Goal: Download file/media

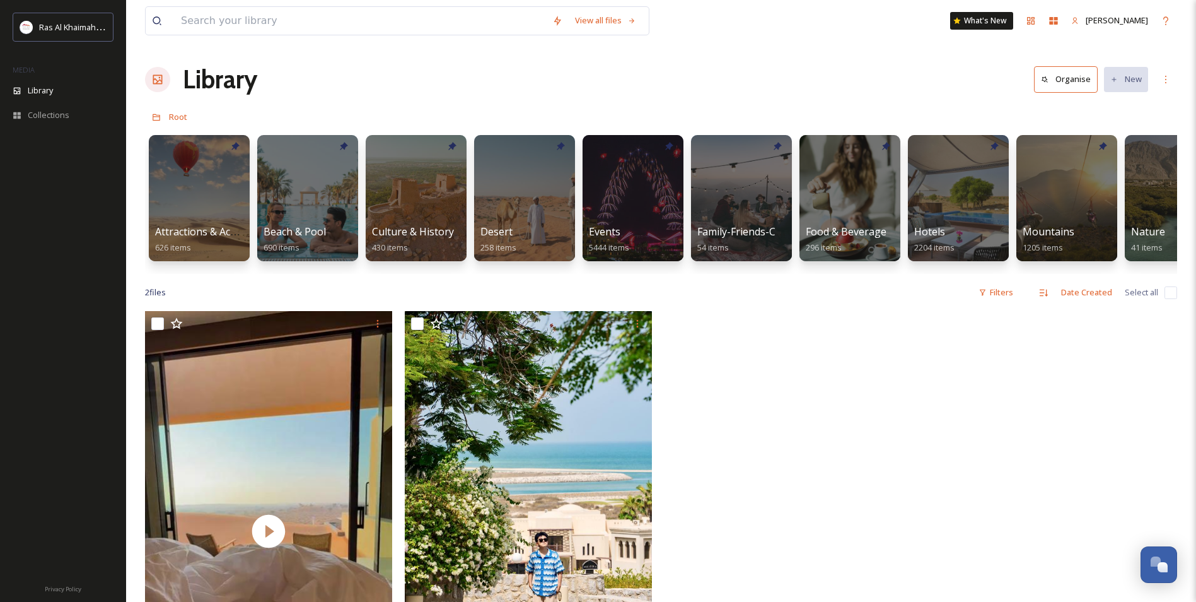
click at [885, 408] on div at bounding box center [791, 534] width 253 height 446
click at [226, 186] on div at bounding box center [199, 198] width 103 height 129
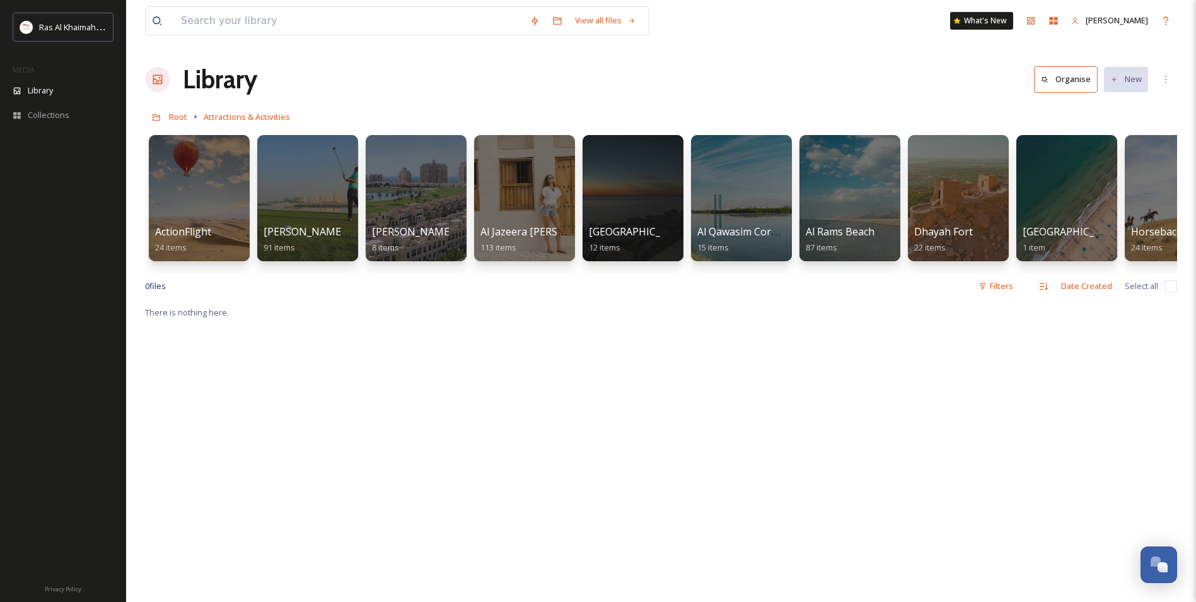
drag, startPoint x: 519, startPoint y: 273, endPoint x: 563, endPoint y: 270, distance: 44.3
click at [563, 270] on div "ActionFlight 24 items [PERSON_NAME] Golf Club 91 items [PERSON_NAME][GEOGRAPHIC…" at bounding box center [661, 201] width 1032 height 145
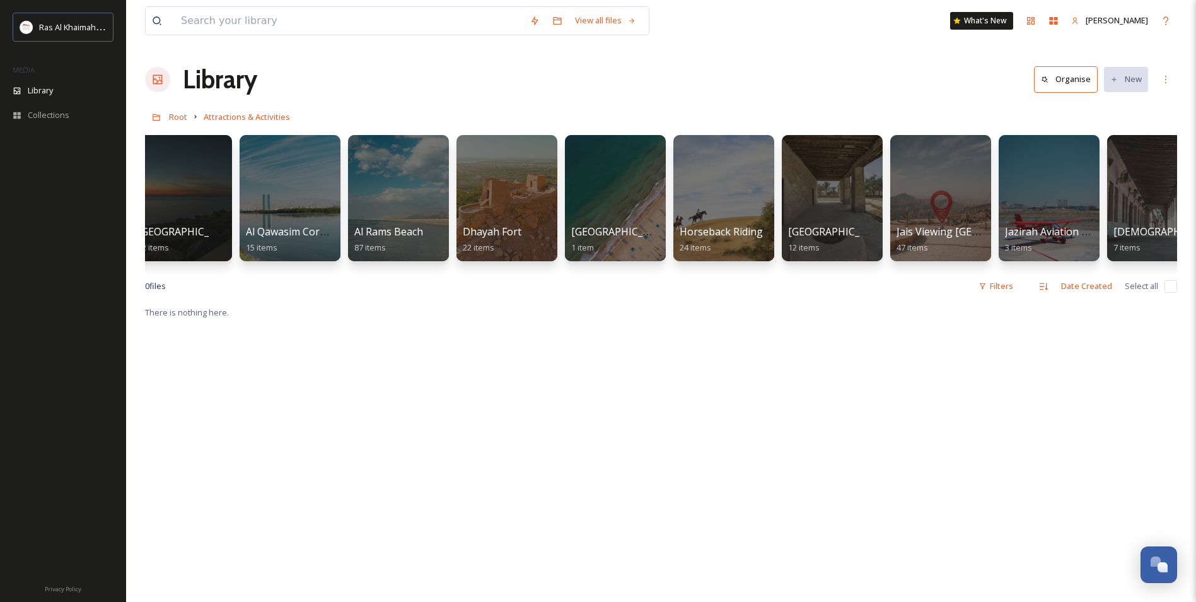
scroll to position [0, 456]
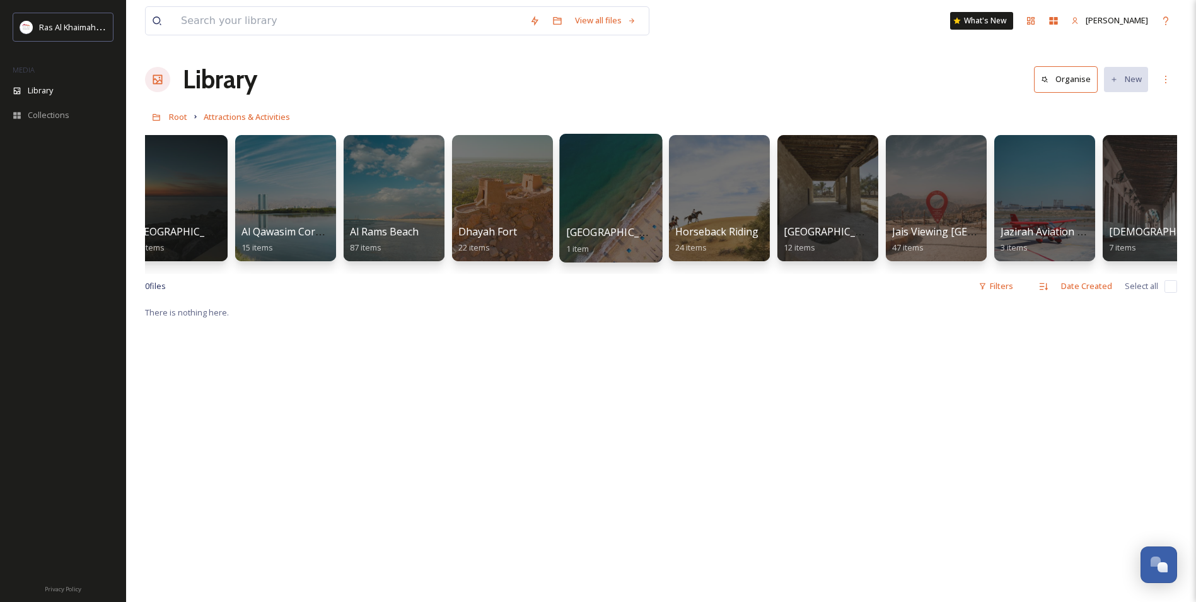
click at [627, 219] on div at bounding box center [610, 198] width 103 height 129
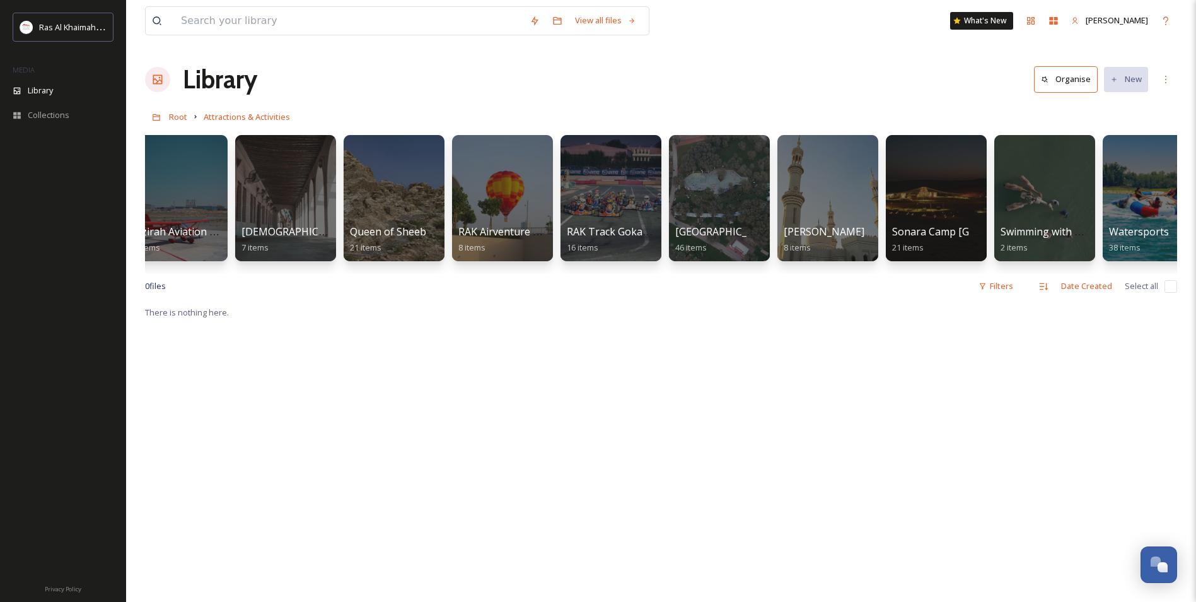
scroll to position [0, 1354]
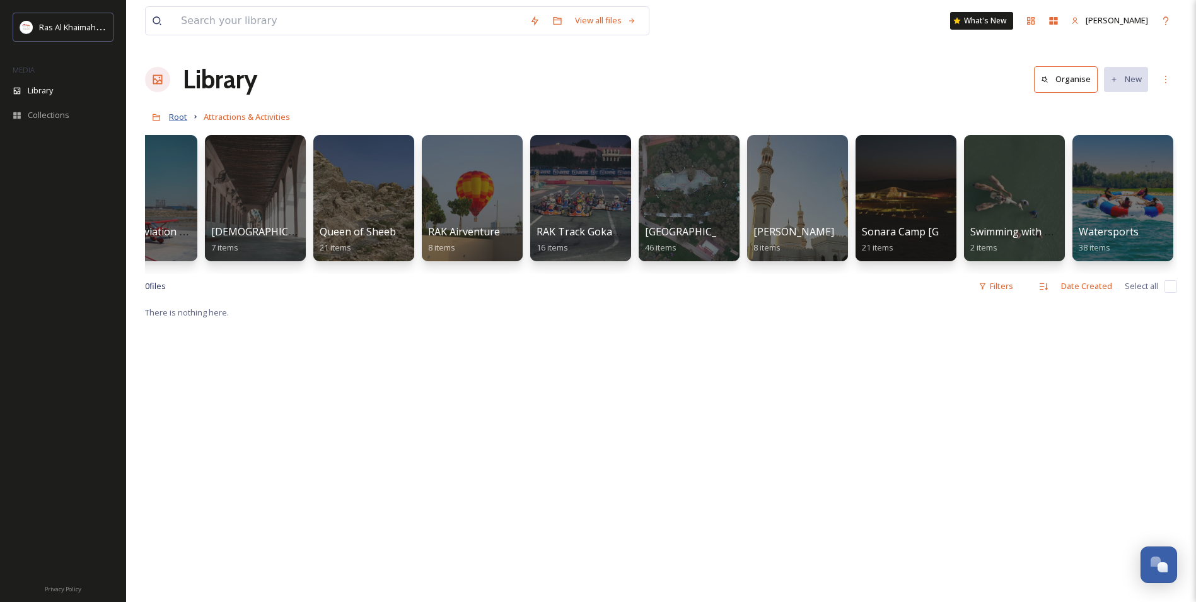
click at [173, 119] on span "Root" at bounding box center [178, 116] width 18 height 11
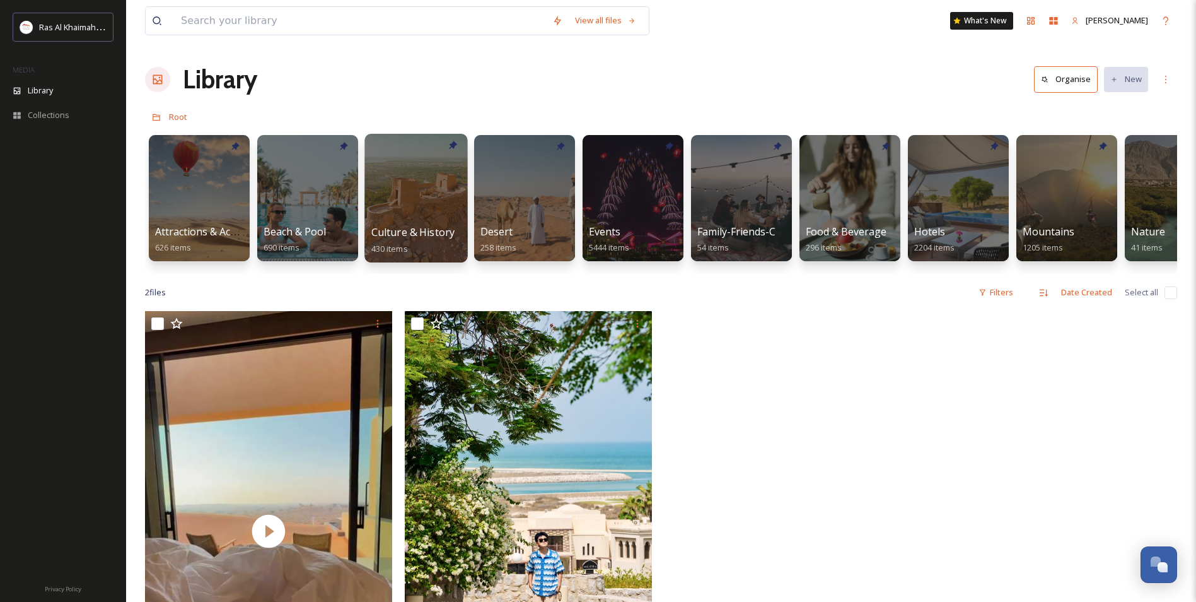
click at [389, 195] on div at bounding box center [415, 198] width 103 height 129
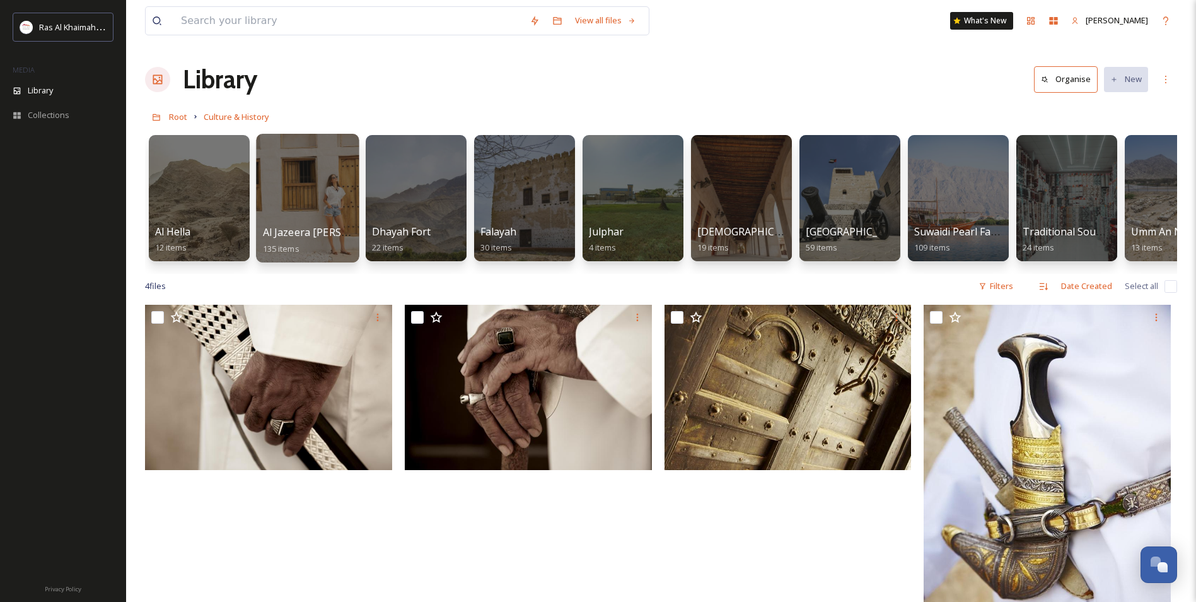
click at [319, 166] on div at bounding box center [307, 198] width 103 height 129
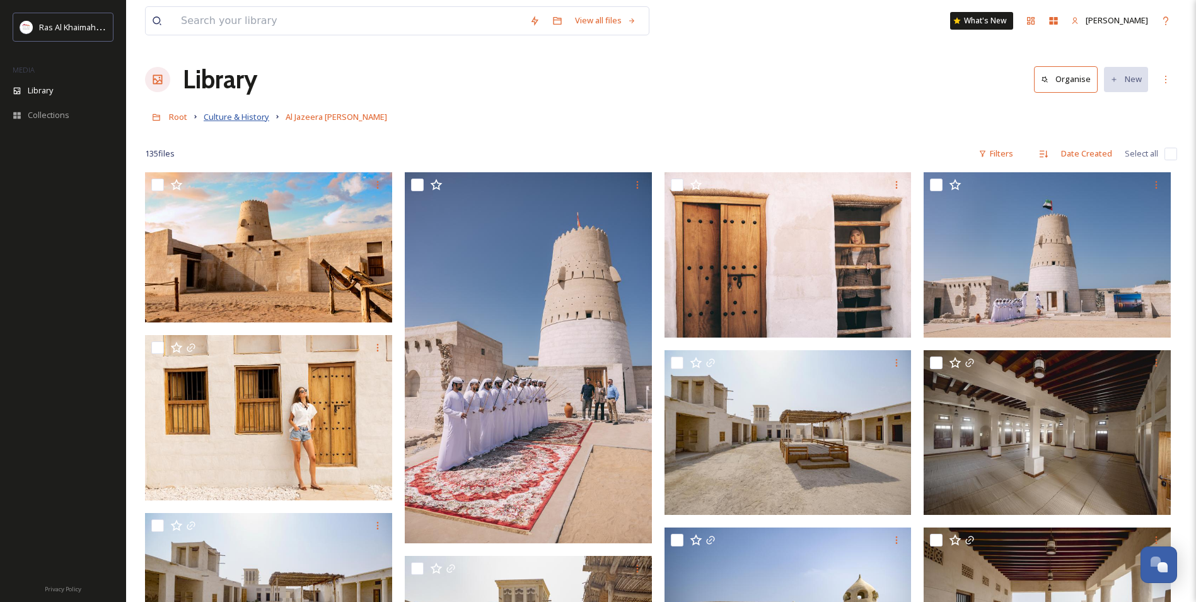
click at [214, 120] on span "Culture & History" at bounding box center [237, 116] width 66 height 11
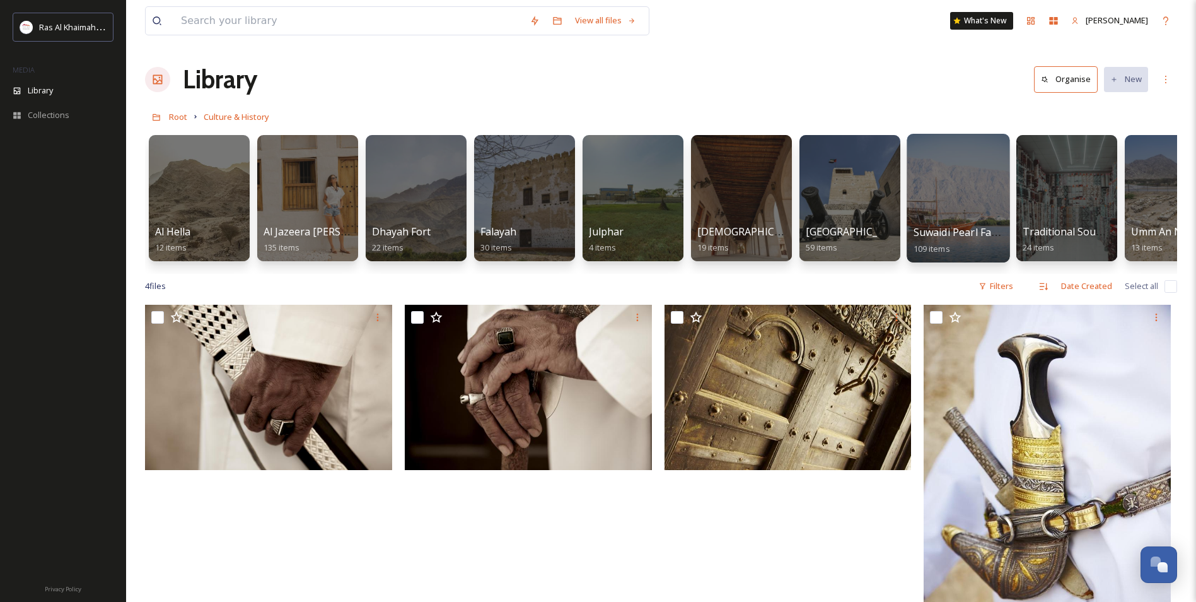
click at [976, 190] on div at bounding box center [958, 198] width 103 height 129
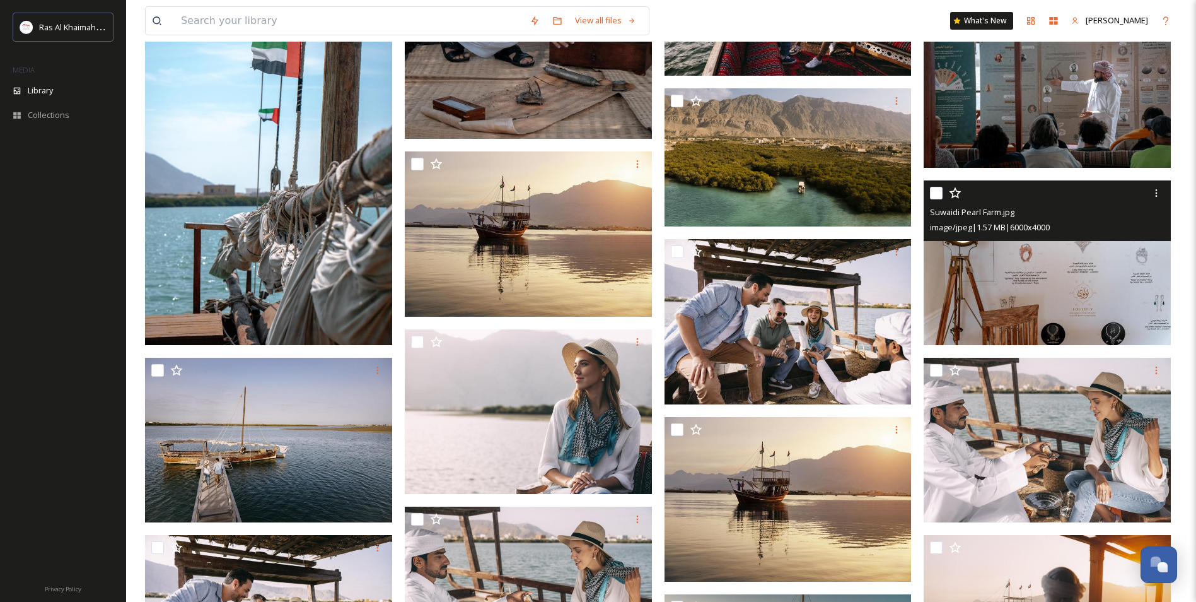
scroll to position [946, 0]
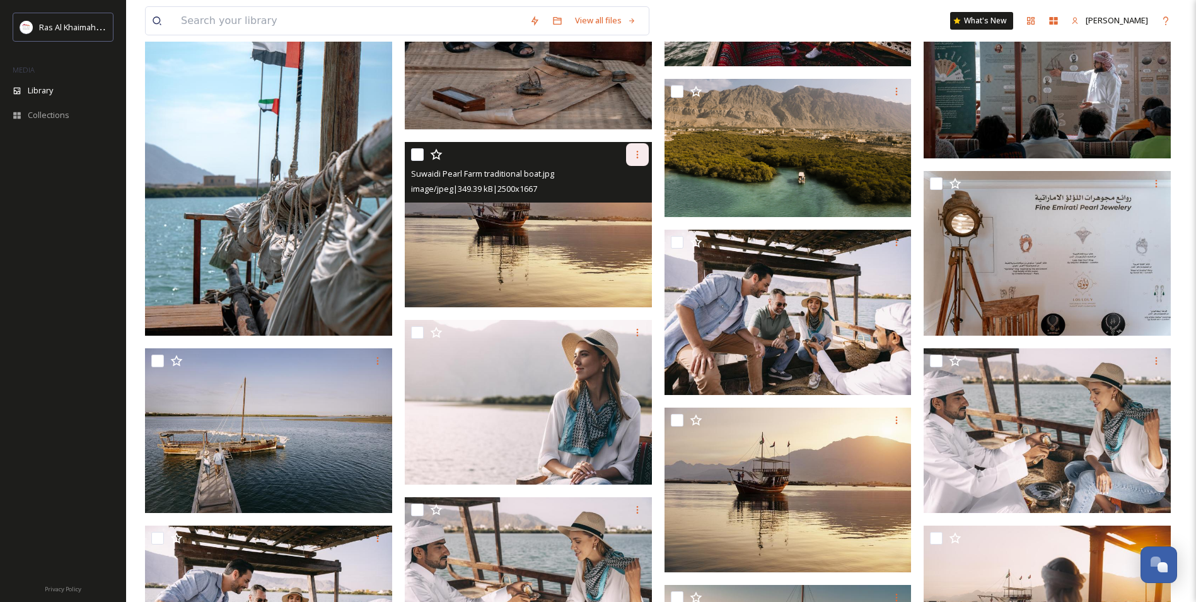
click at [636, 164] on div at bounding box center [637, 154] width 23 height 23
click at [629, 206] on span "Download" at bounding box center [622, 207] width 38 height 12
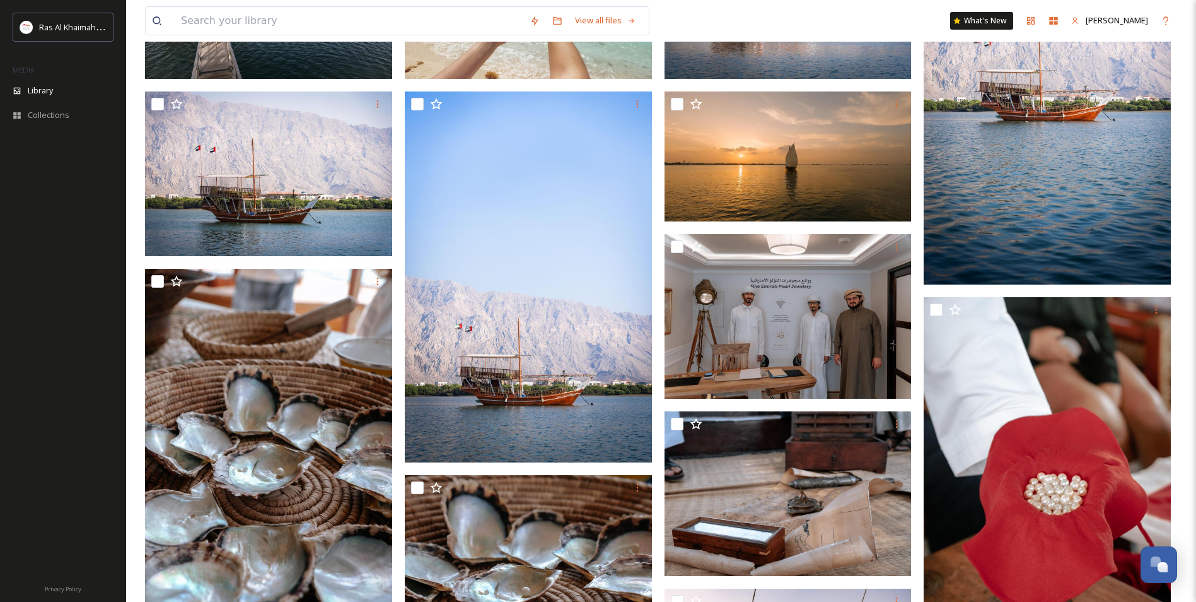
scroll to position [0, 0]
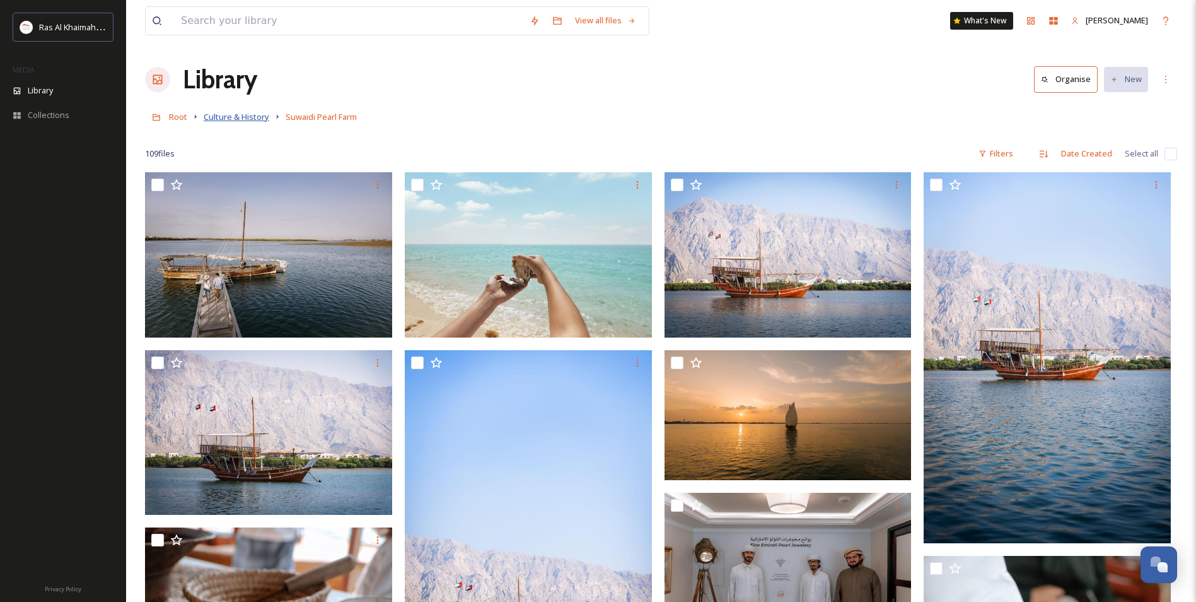
click at [217, 117] on span "Culture & History" at bounding box center [237, 116] width 66 height 11
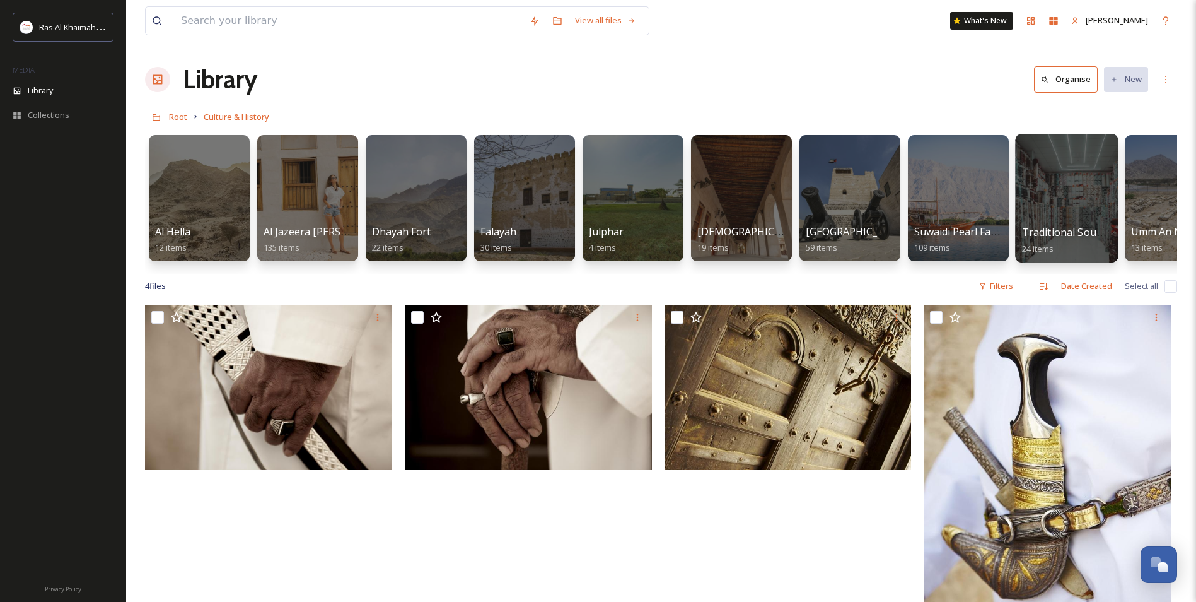
click at [1062, 180] on div at bounding box center [1066, 198] width 103 height 129
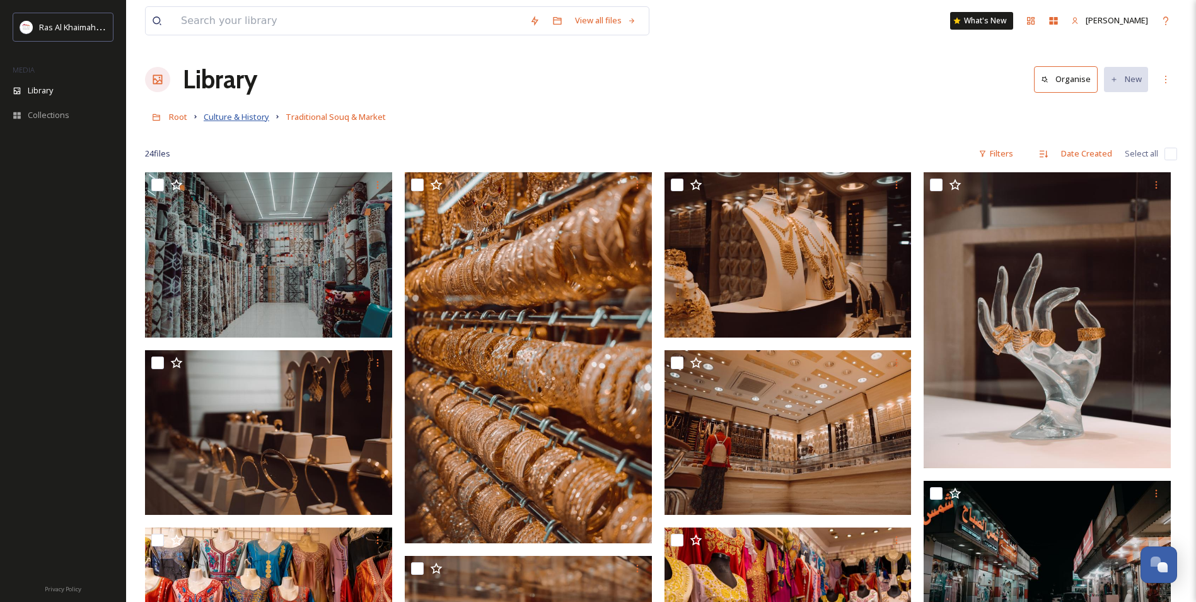
click at [230, 118] on span "Culture & History" at bounding box center [237, 116] width 66 height 11
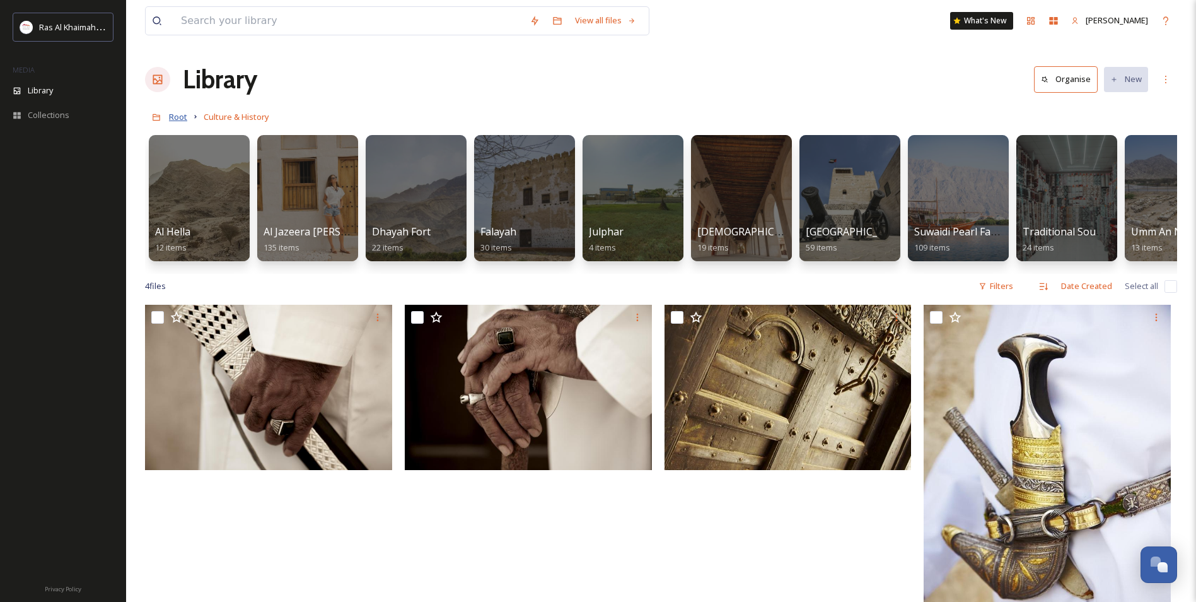
click at [179, 120] on span "Root" at bounding box center [178, 116] width 18 height 11
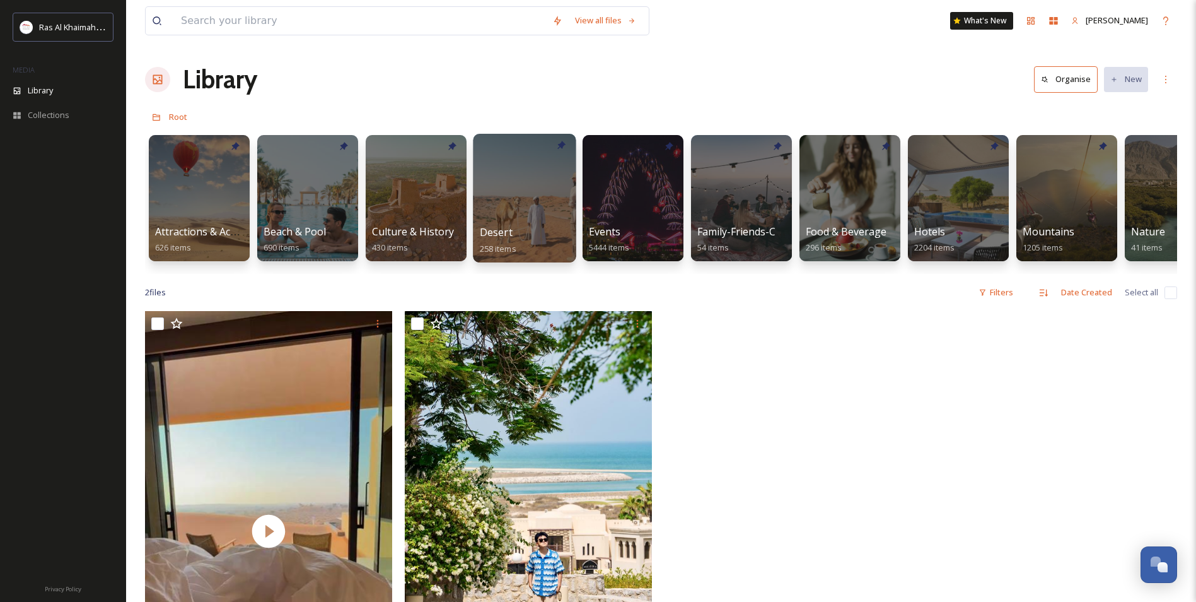
click at [489, 225] on span "Desert" at bounding box center [496, 232] width 33 height 14
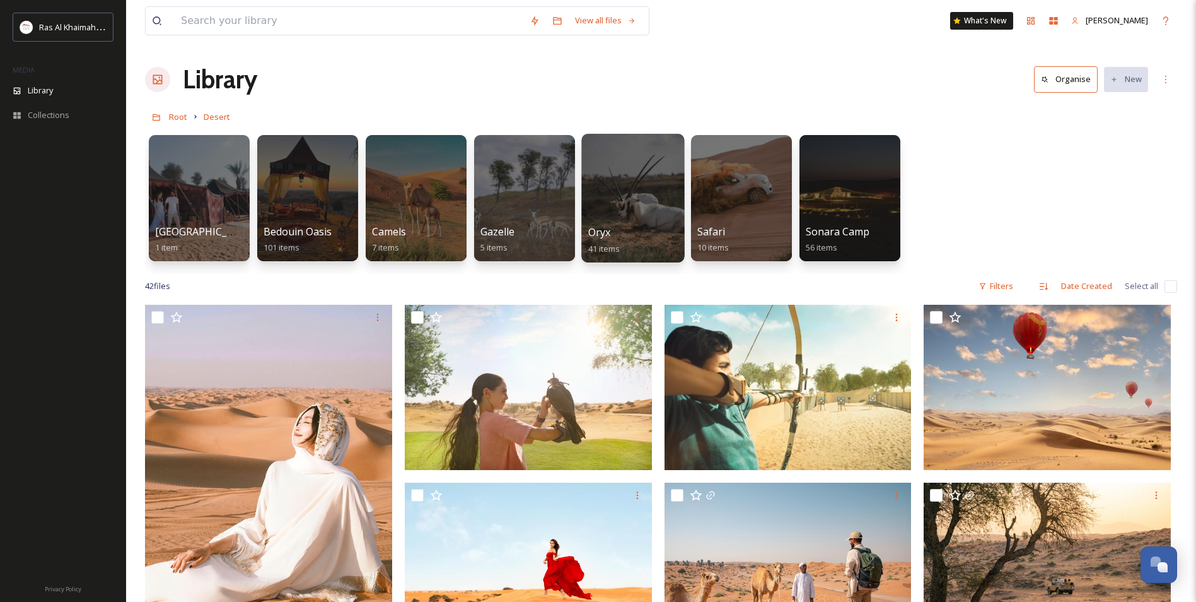
click at [605, 233] on span "Oryx" at bounding box center [599, 232] width 23 height 14
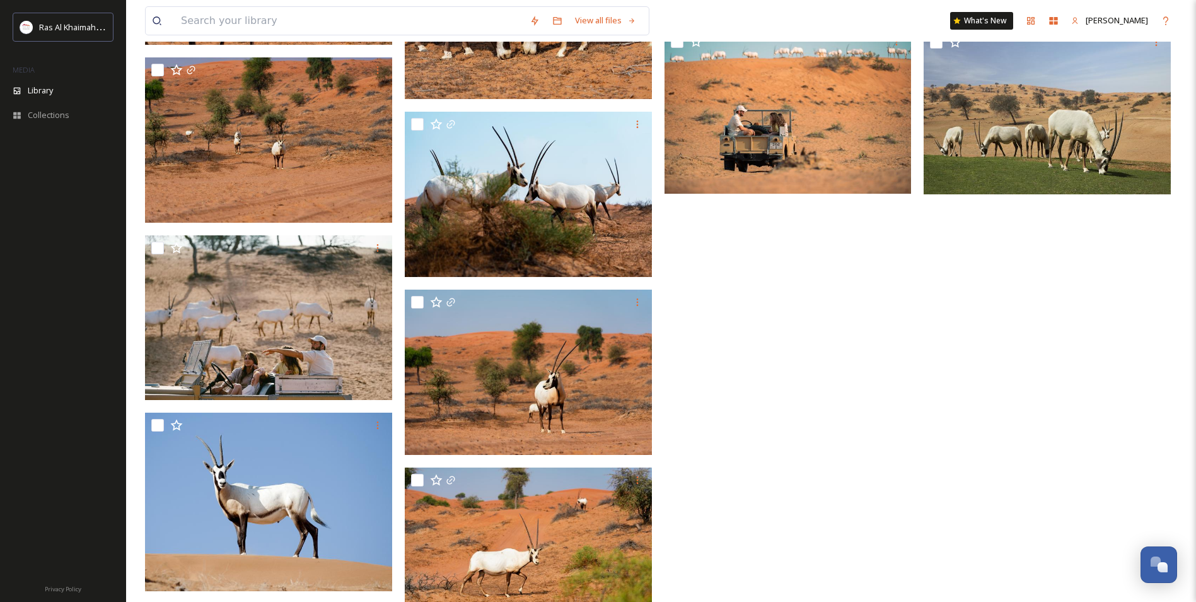
scroll to position [1892, 0]
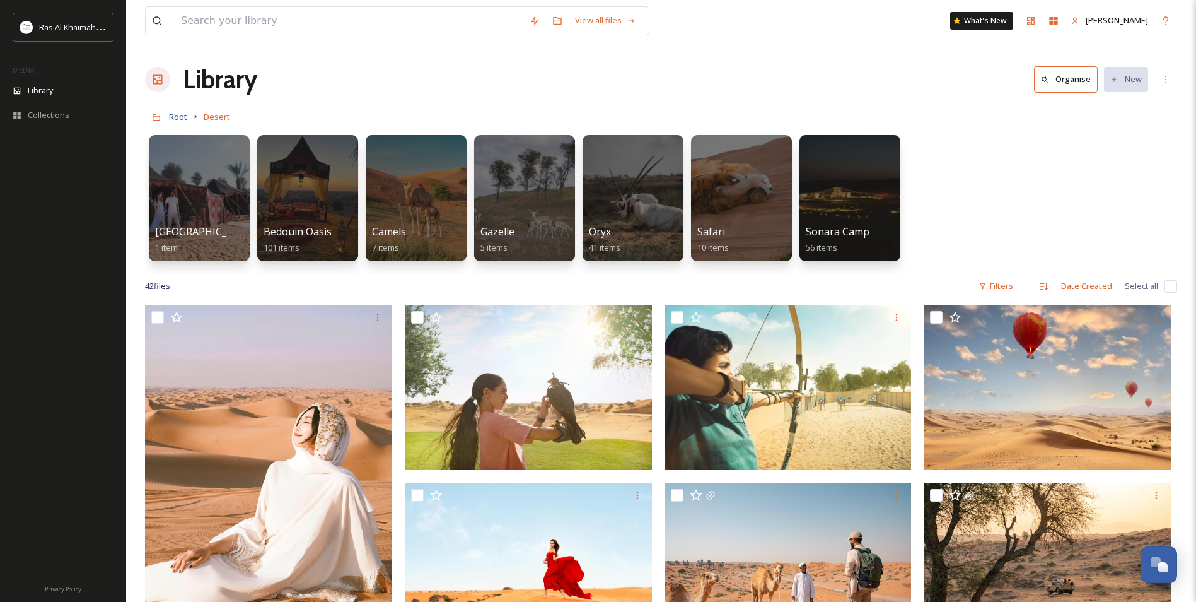
click at [183, 117] on span "Root" at bounding box center [178, 116] width 18 height 11
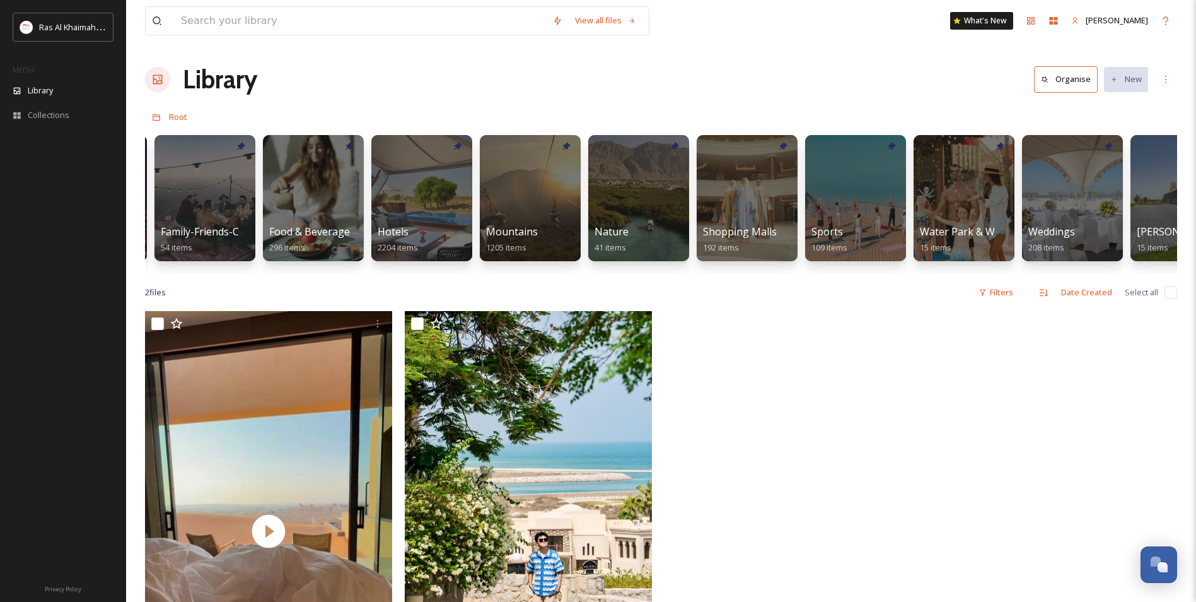
scroll to position [0, 584]
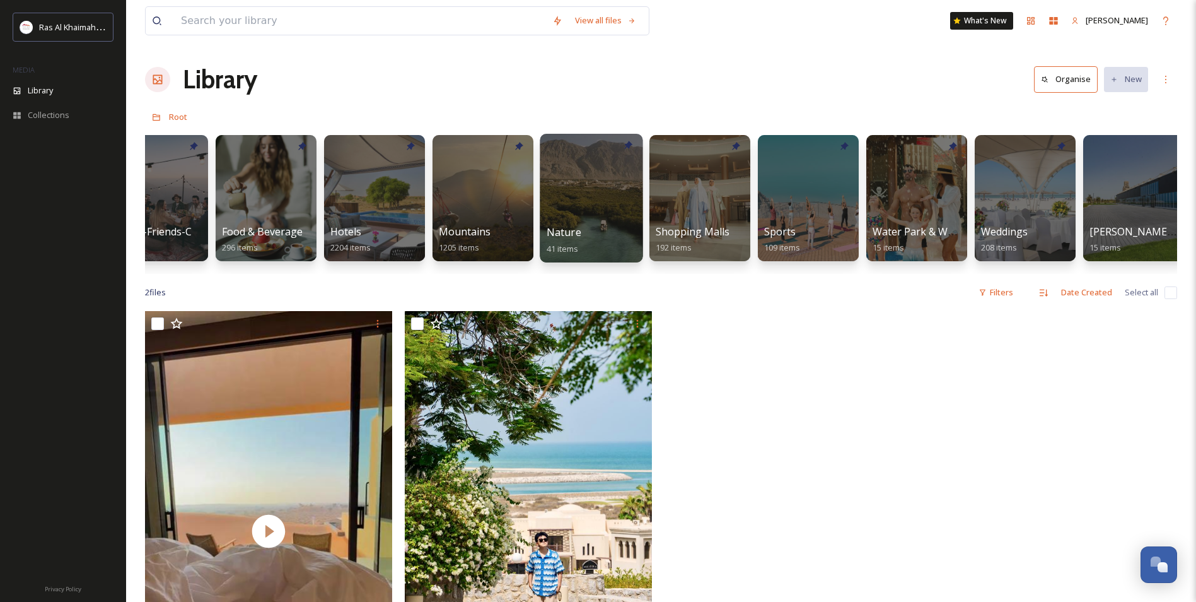
click at [596, 160] on div at bounding box center [591, 198] width 103 height 129
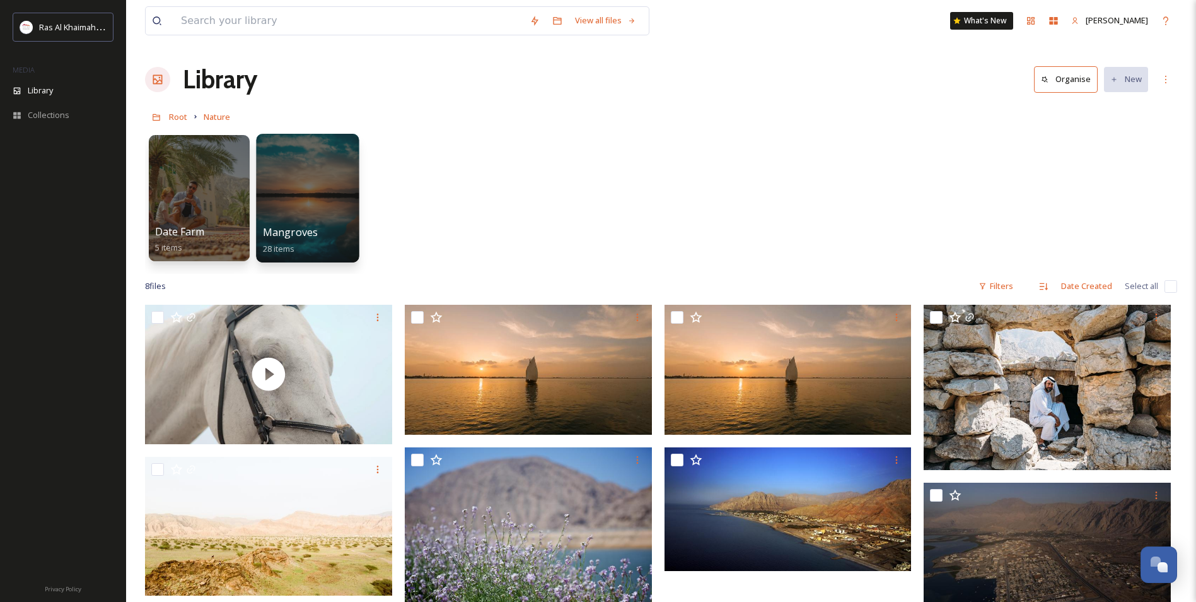
click at [305, 190] on div at bounding box center [307, 198] width 103 height 129
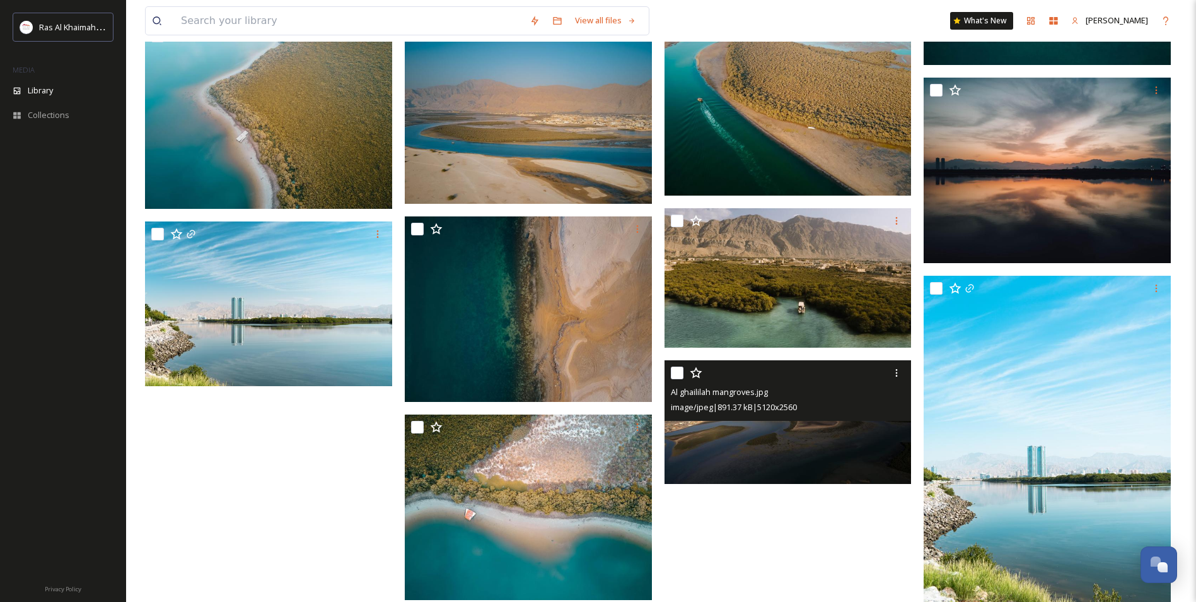
scroll to position [1135, 0]
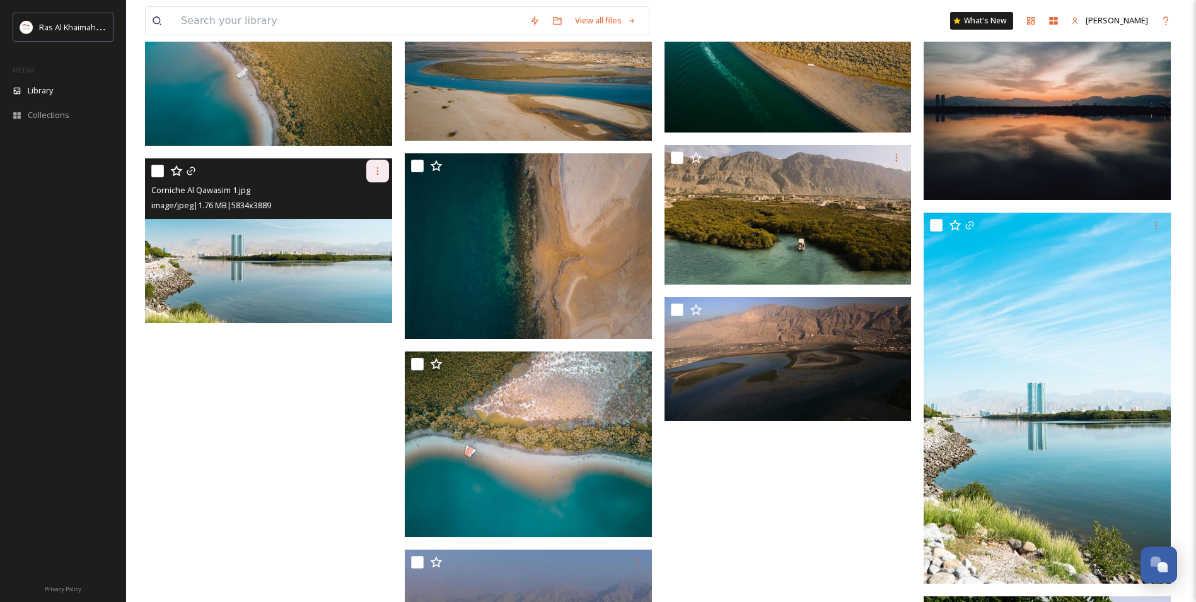
click at [379, 181] on div at bounding box center [377, 171] width 23 height 23
click at [360, 219] on span "Download" at bounding box center [363, 223] width 38 height 12
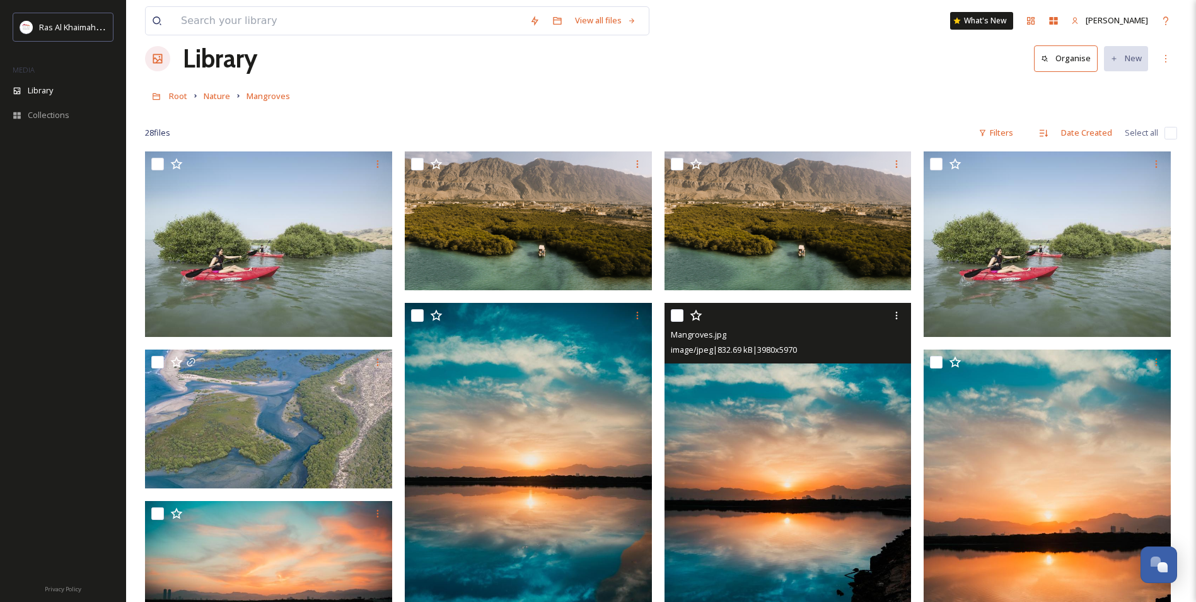
scroll to position [0, 0]
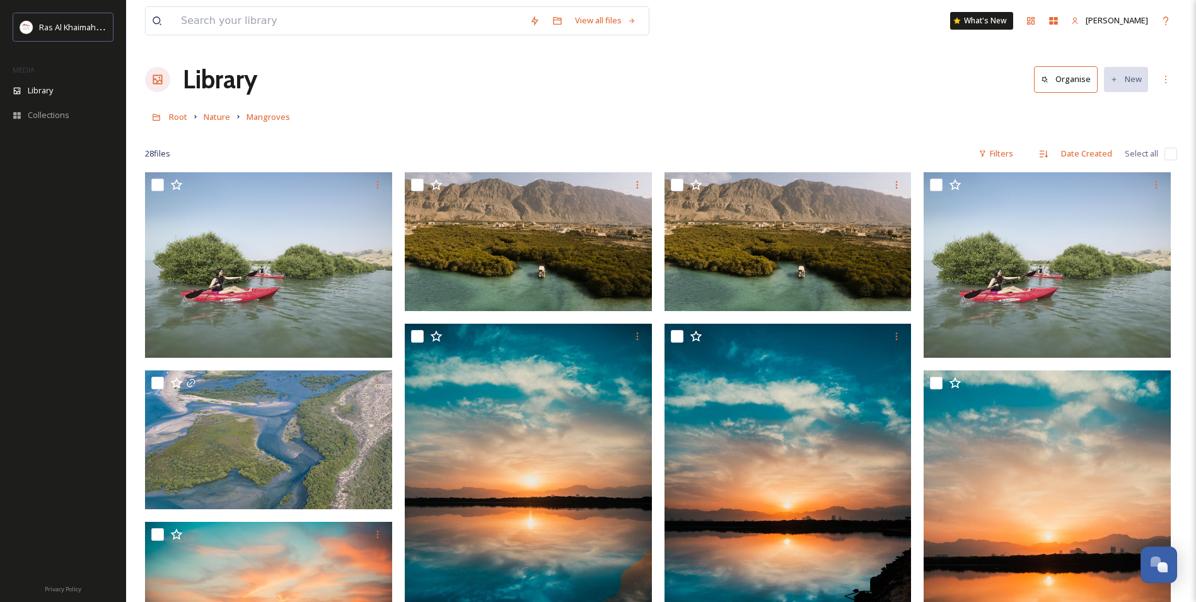
click at [218, 123] on link "Nature" at bounding box center [217, 116] width 26 height 15
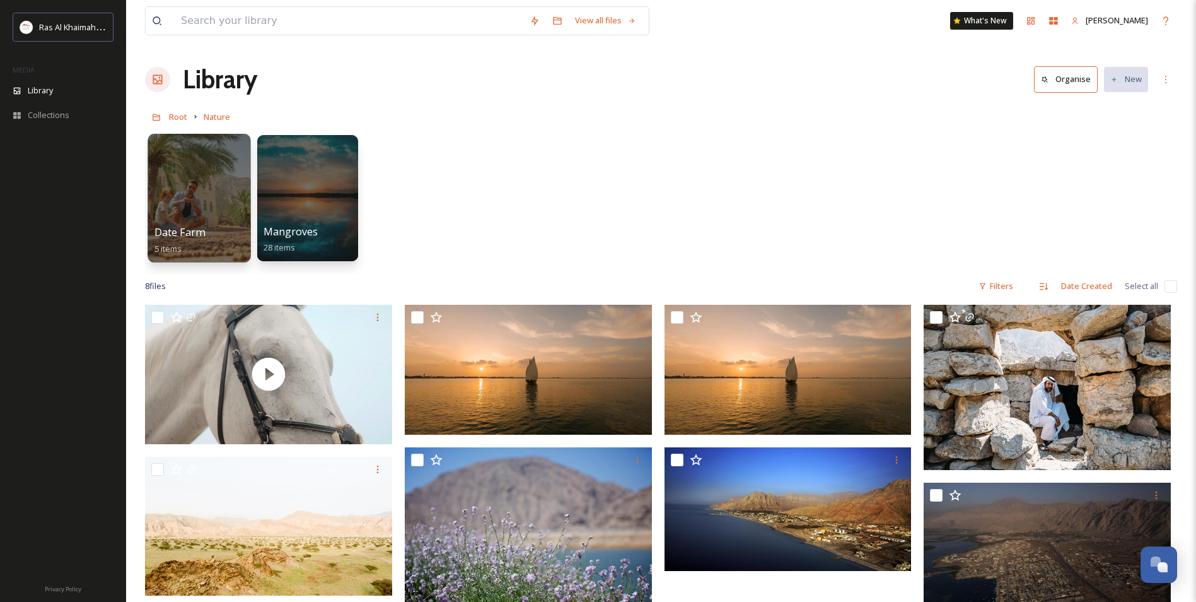
click at [202, 197] on div at bounding box center [199, 198] width 103 height 129
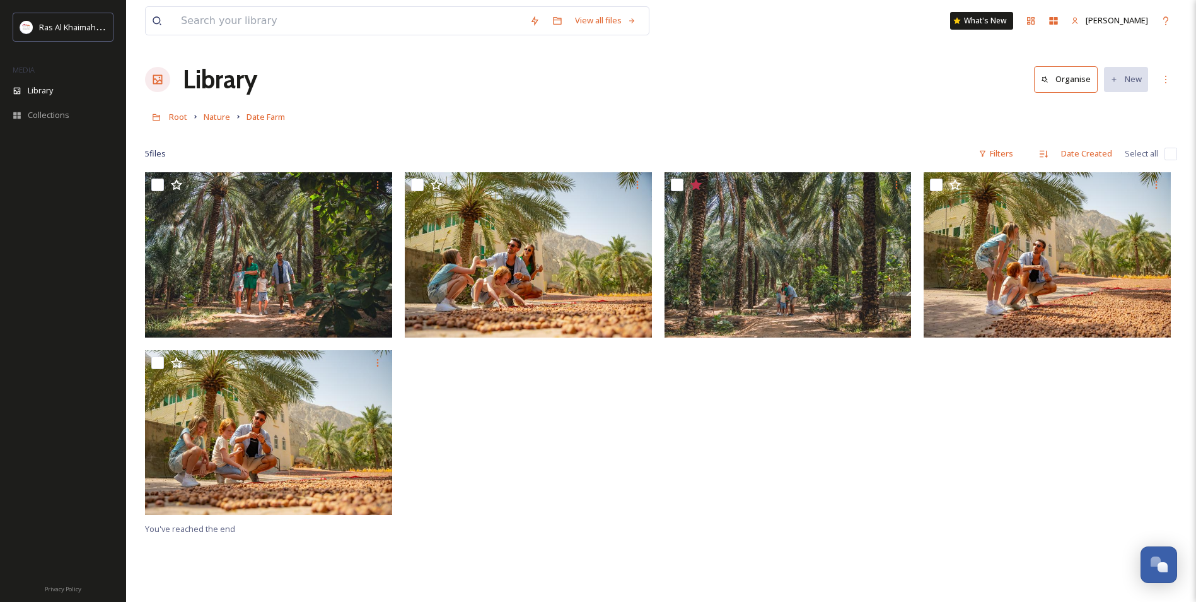
click at [168, 122] on link at bounding box center [157, 117] width 24 height 24
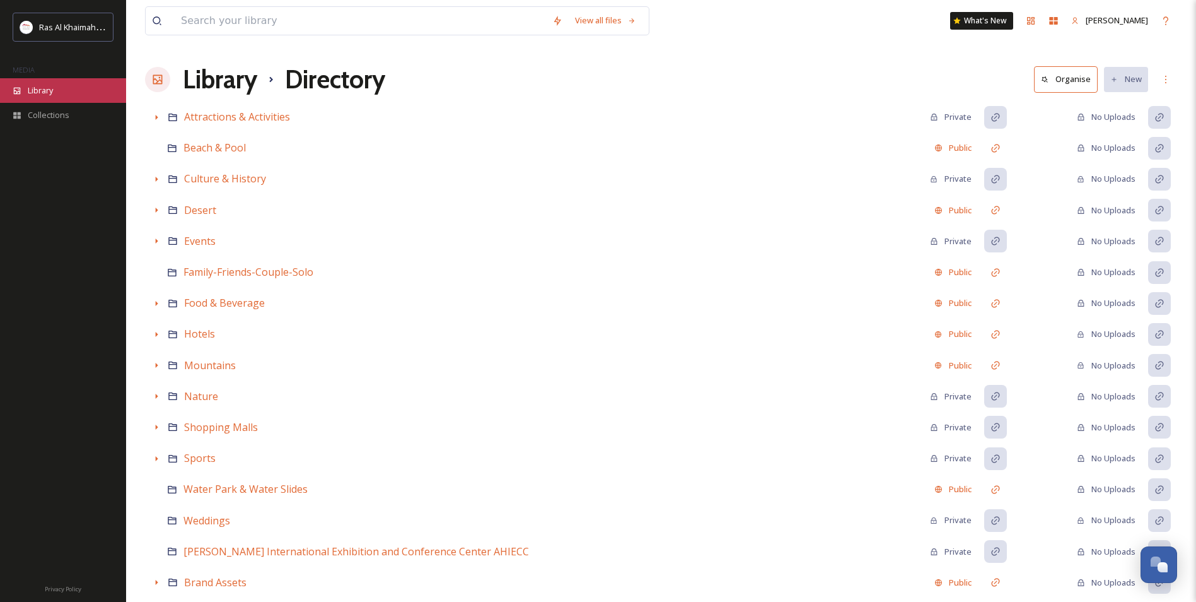
click at [61, 95] on div "Library" at bounding box center [63, 90] width 126 height 25
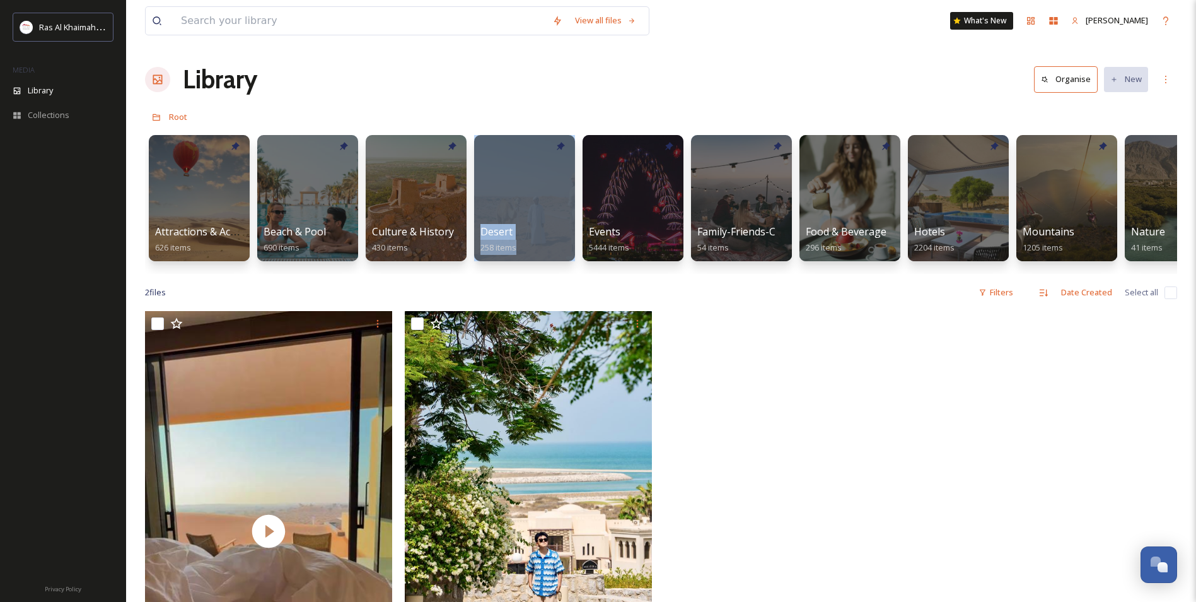
drag, startPoint x: 448, startPoint y: 273, endPoint x: 520, endPoint y: 267, distance: 72.8
click at [520, 267] on div "Attractions & Activities 626 items Beach & Pool 690 items Culture & History 430…" at bounding box center [661, 201] width 1032 height 145
click at [743, 187] on div at bounding box center [741, 198] width 103 height 129
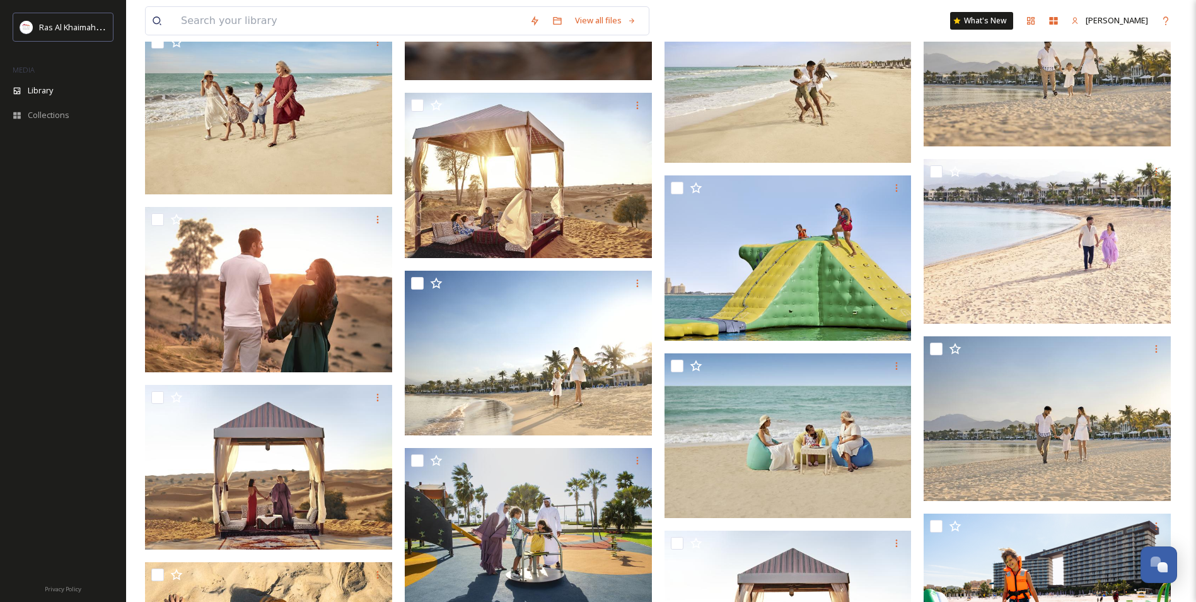
scroll to position [1135, 0]
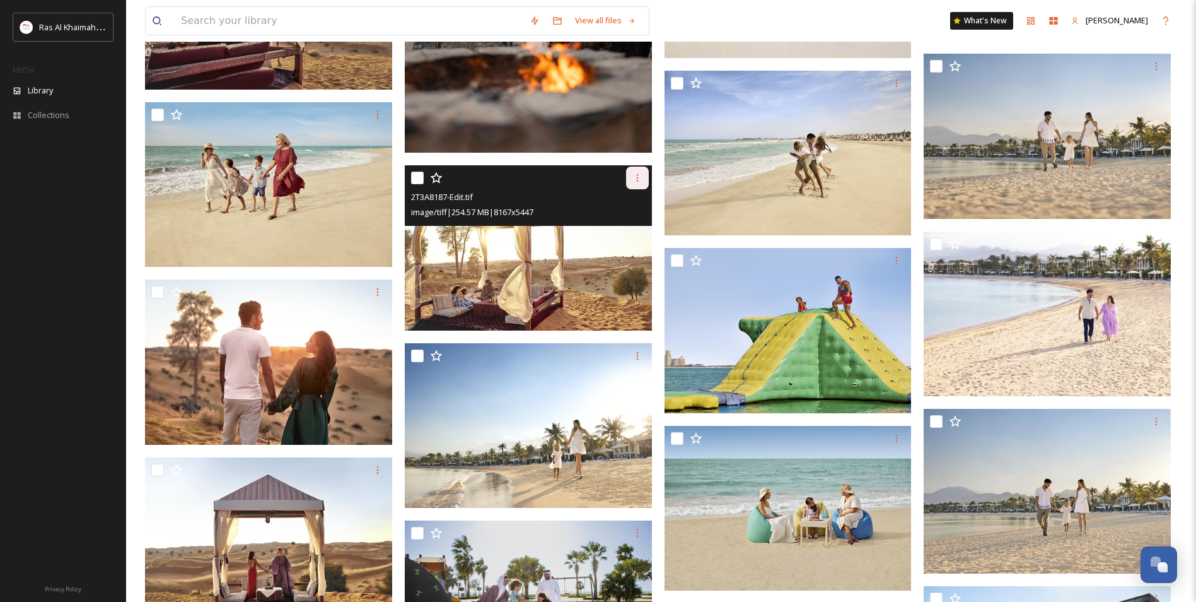
click at [640, 180] on icon at bounding box center [637, 178] width 10 height 10
click at [630, 238] on div "Download" at bounding box center [622, 230] width 51 height 25
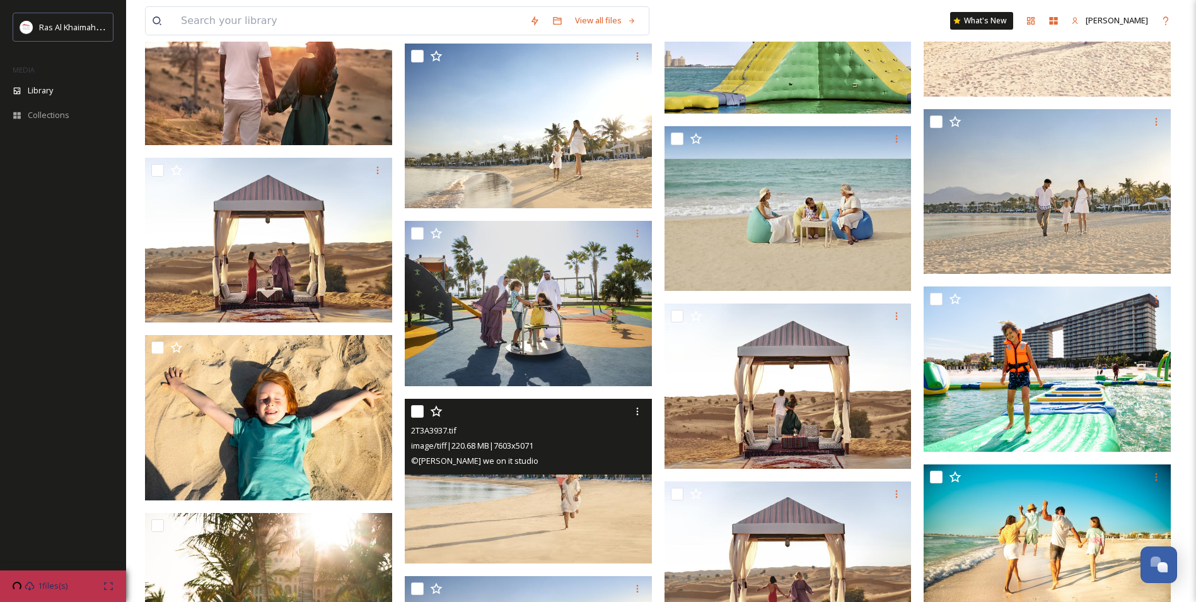
scroll to position [1639, 0]
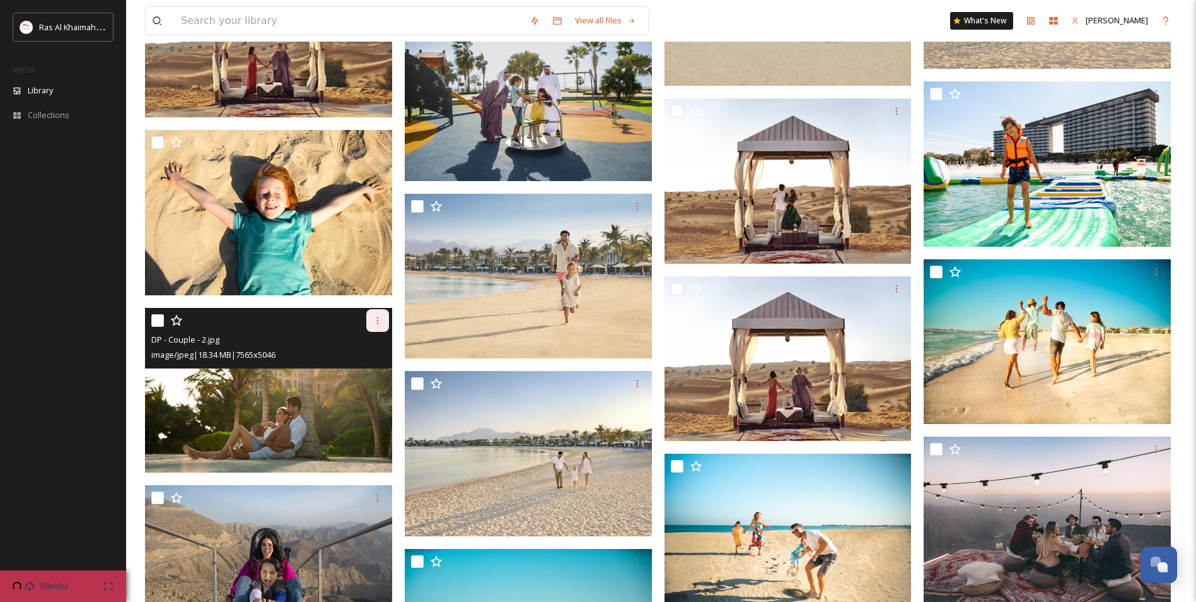
click at [380, 319] on icon at bounding box center [378, 320] width 10 height 10
click at [364, 368] on span "Download" at bounding box center [363, 372] width 38 height 12
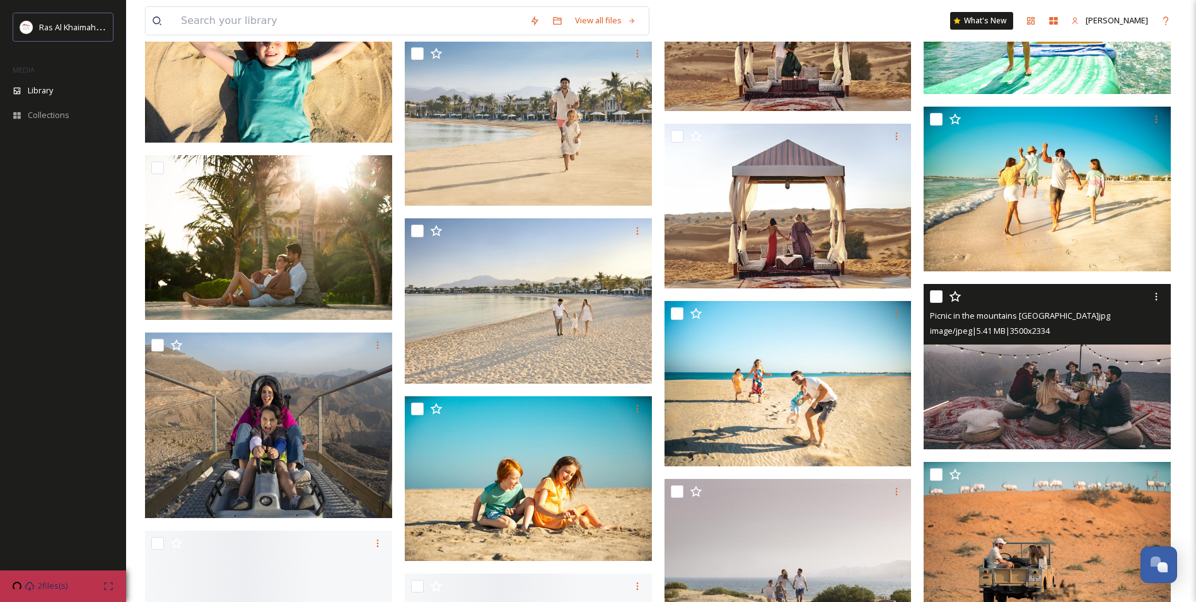
scroll to position [1829, 0]
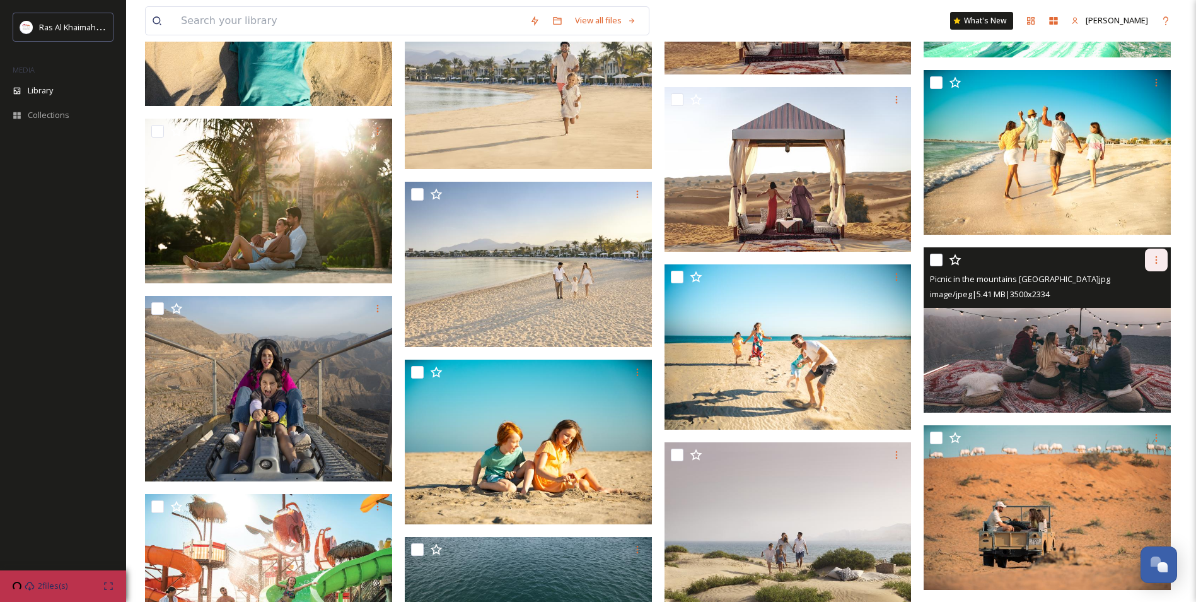
click at [1162, 264] on div at bounding box center [1156, 259] width 23 height 23
click at [1151, 307] on span "Download" at bounding box center [1141, 312] width 38 height 12
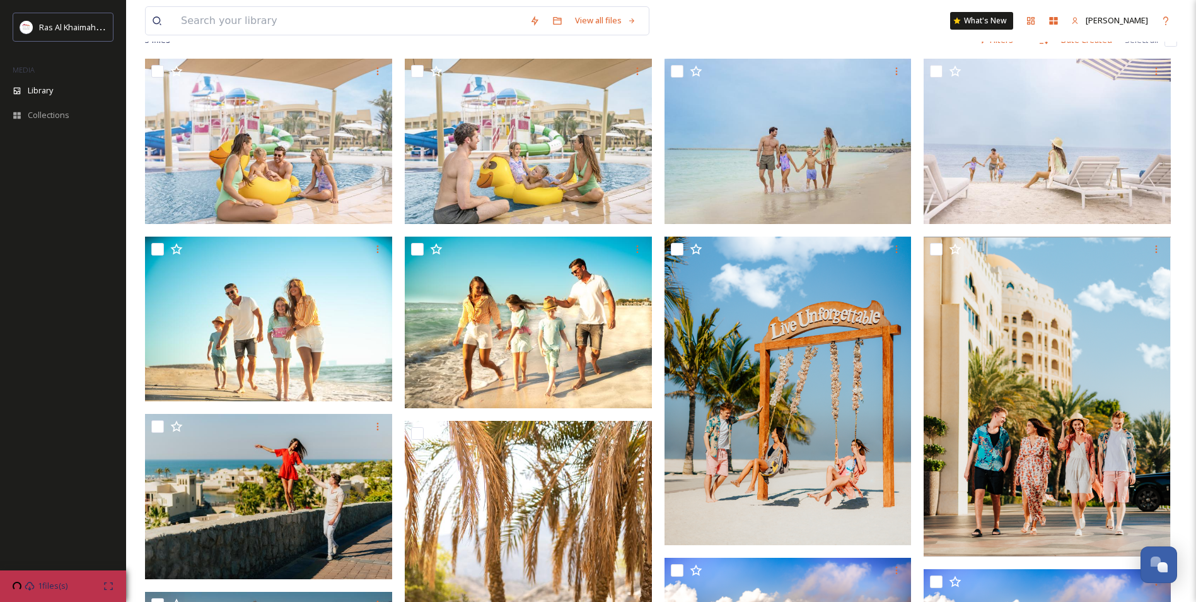
scroll to position [0, 0]
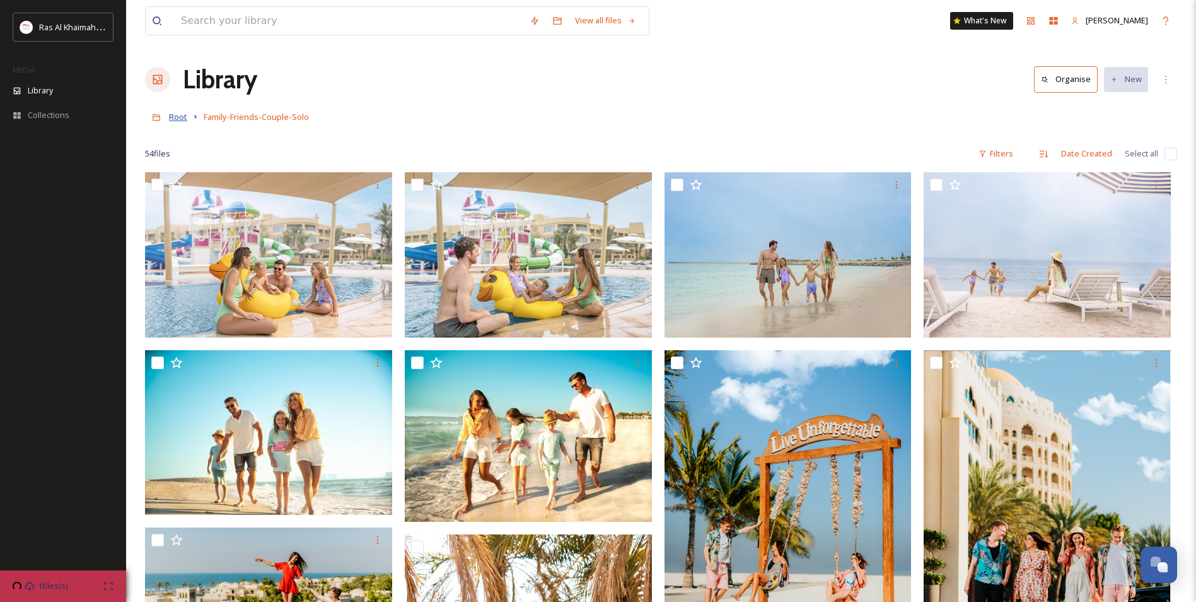
click at [181, 118] on span "Root" at bounding box center [178, 116] width 18 height 11
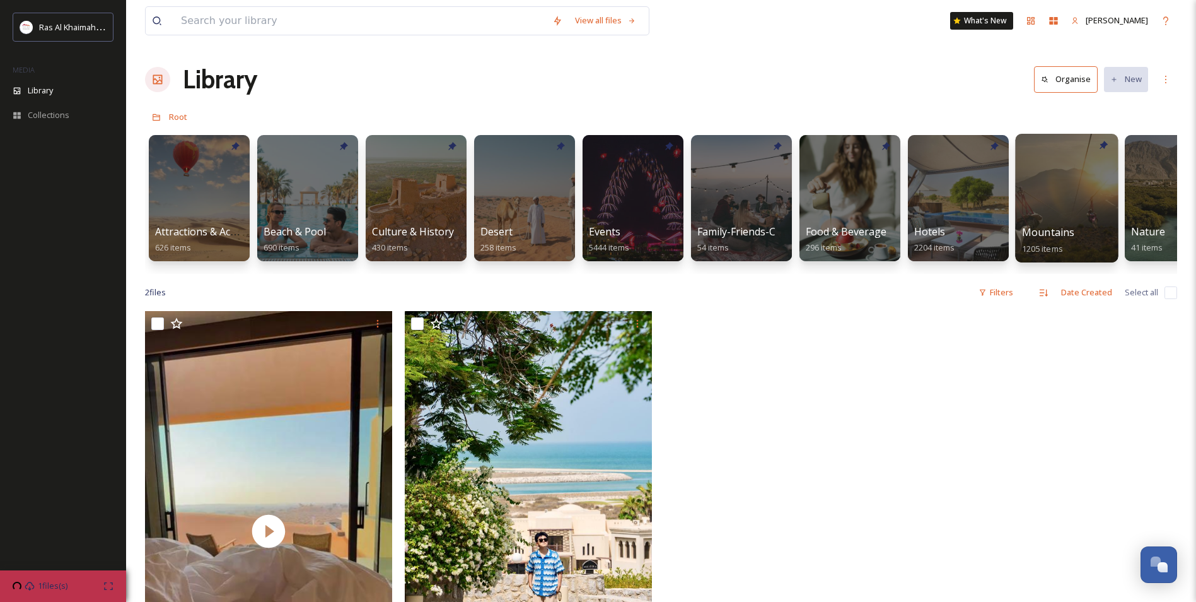
click at [1044, 152] on div at bounding box center [1066, 198] width 103 height 129
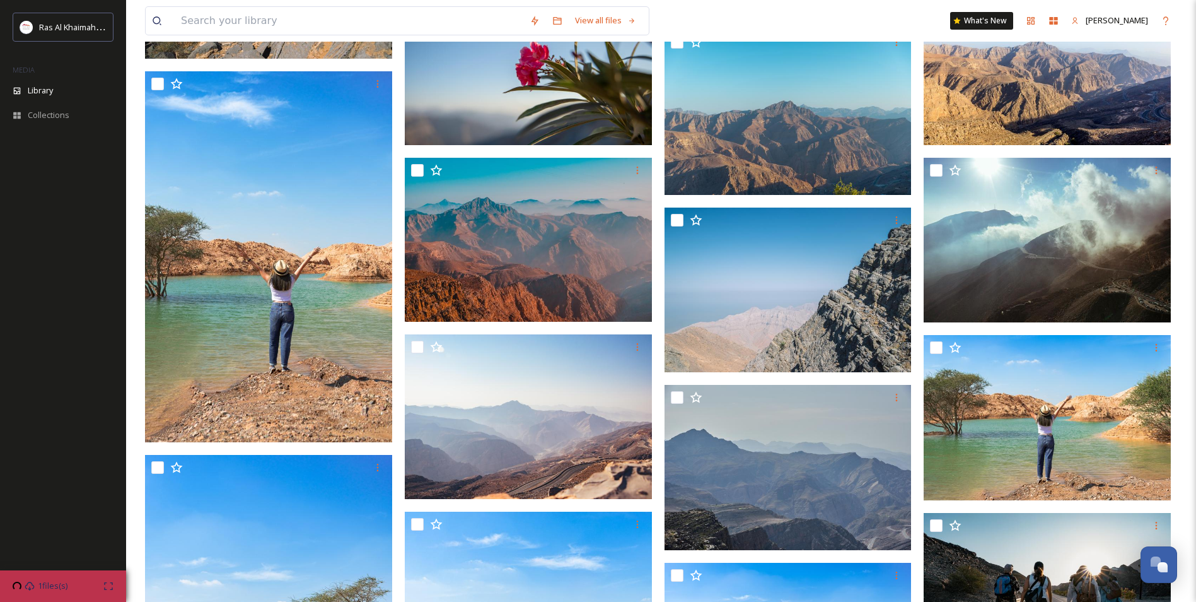
scroll to position [5738, 0]
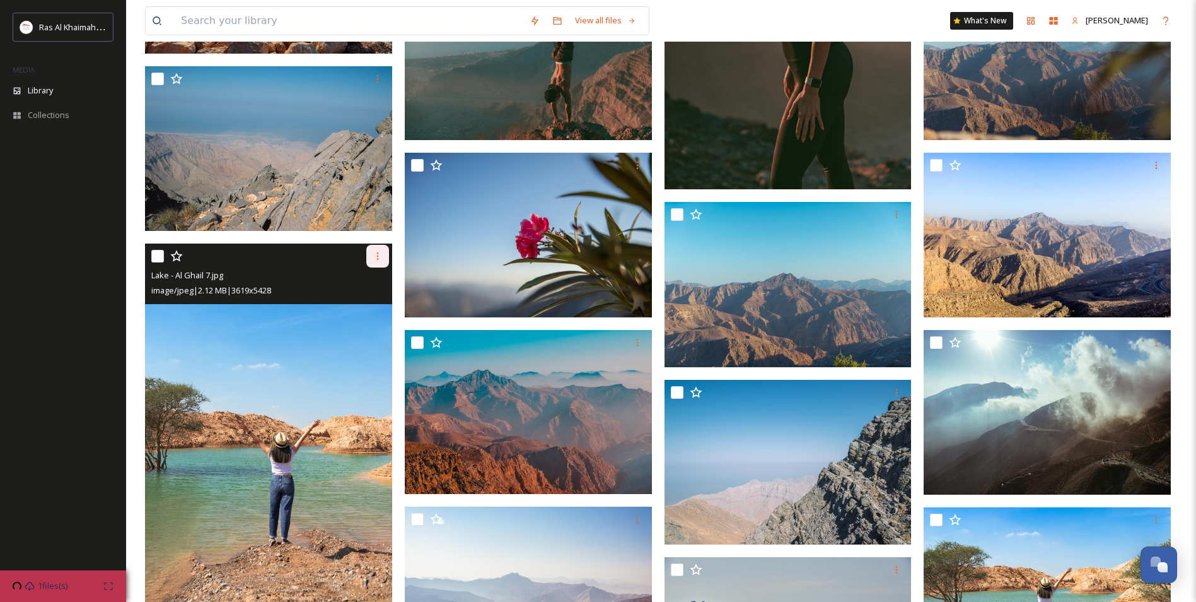
click at [379, 260] on div at bounding box center [377, 256] width 23 height 23
click at [374, 312] on span "Download" at bounding box center [363, 308] width 38 height 12
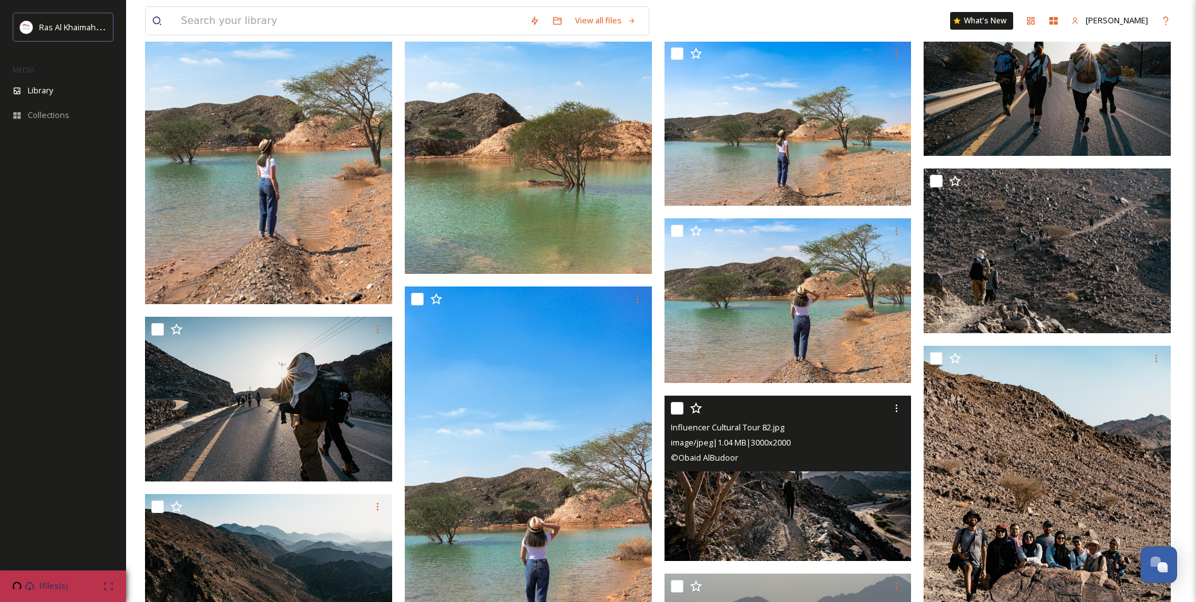
scroll to position [6684, 0]
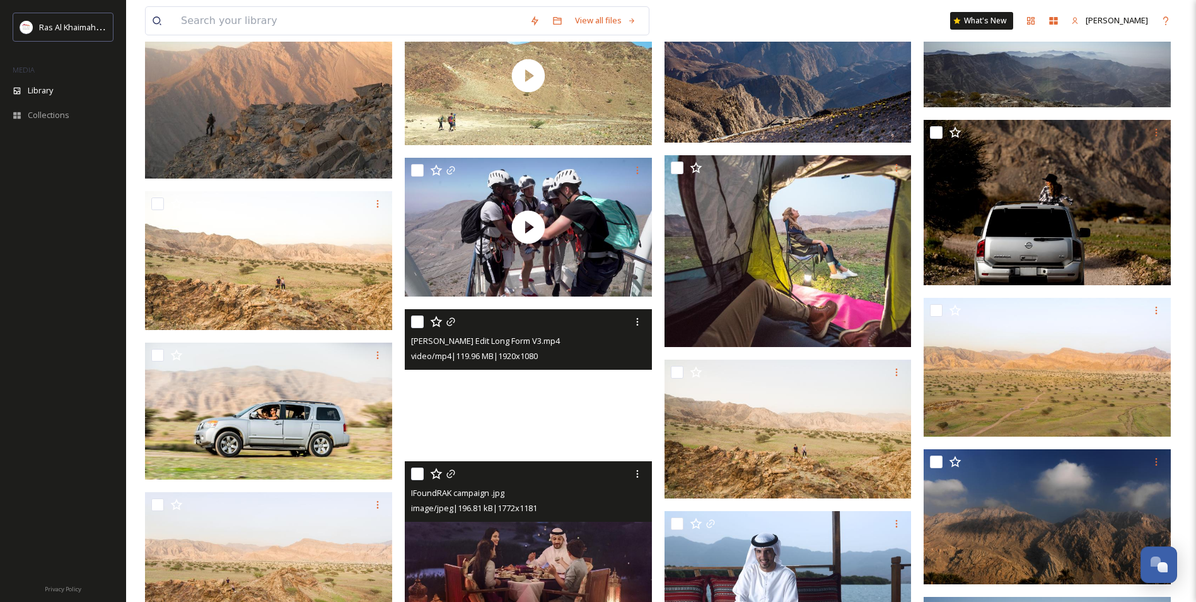
scroll to position [11098, 0]
